Goal: Subscribe to service/newsletter

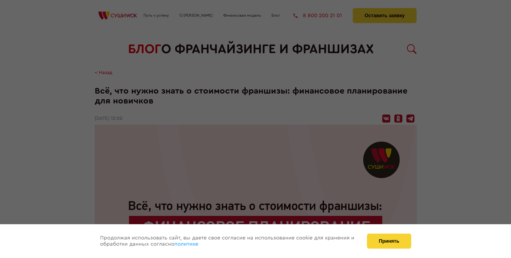
scroll to position [1056, 0]
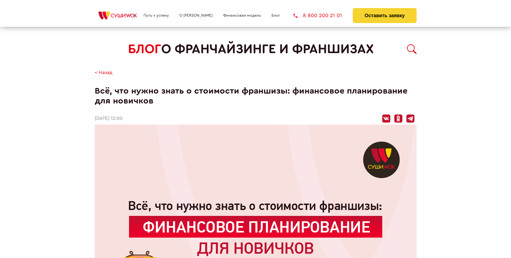
scroll to position [1056, 0]
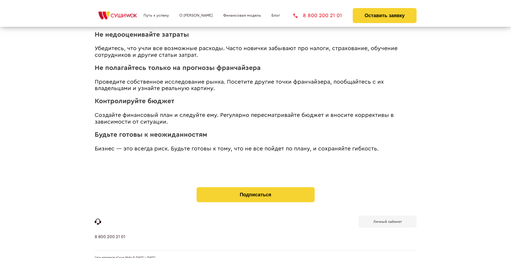
click at [388, 220] on b "Личный кабинет" at bounding box center [388, 221] width 28 height 3
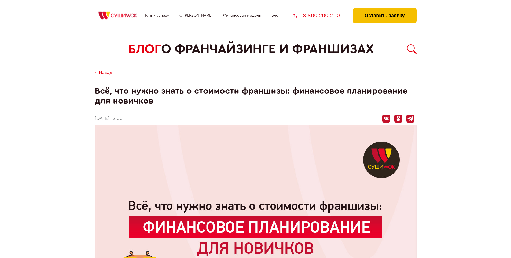
click at [385, 9] on button "Оставить заявку" at bounding box center [385, 15] width 64 height 15
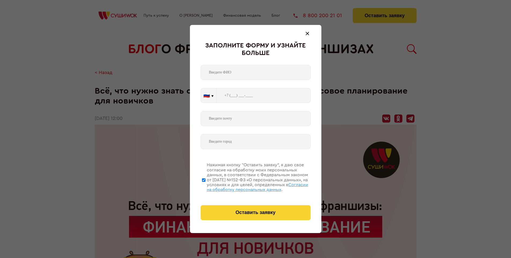
click at [249, 187] on span "Согласии на обработку персональных данных" at bounding box center [257, 187] width 101 height 9
click at [206, 187] on input "Нажимая кнопку “Оставить заявку”, я даю свое согласие на обработку моих персона…" at bounding box center [203, 180] width 3 height 43
checkbox input "false"
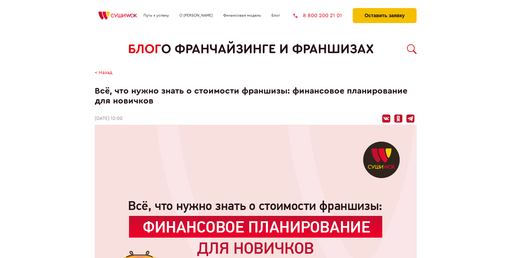
click at [385, 9] on button "Оставить заявку" at bounding box center [385, 15] width 64 height 15
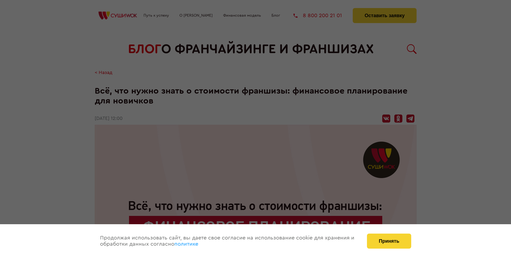
scroll to position [1056, 0]
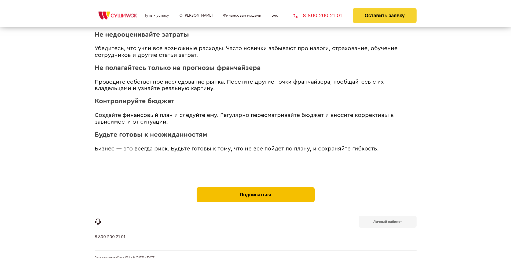
click at [256, 187] on button "Подписаться" at bounding box center [256, 194] width 118 height 15
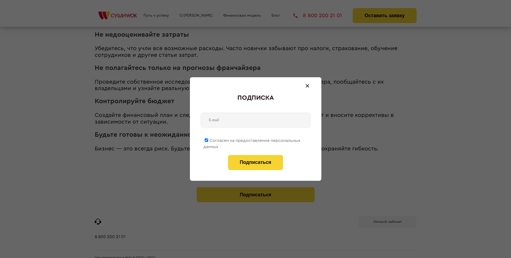
click at [252, 140] on span "Согласен на предоставление персональных данных" at bounding box center [251, 144] width 97 height 10
click at [208, 140] on input "Согласен на предоставление персональных данных" at bounding box center [206, 140] width 3 height 3
checkbox input "false"
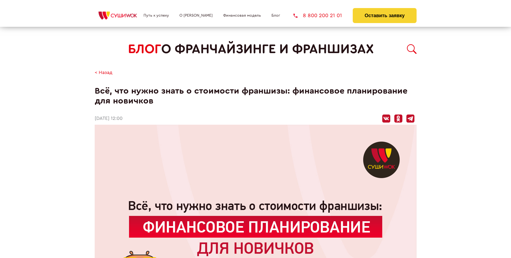
scroll to position [1056, 0]
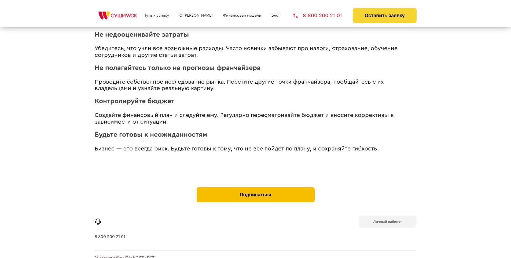
click at [256, 187] on button "Подписаться" at bounding box center [256, 194] width 118 height 15
